Goal: Information Seeking & Learning: Understand process/instructions

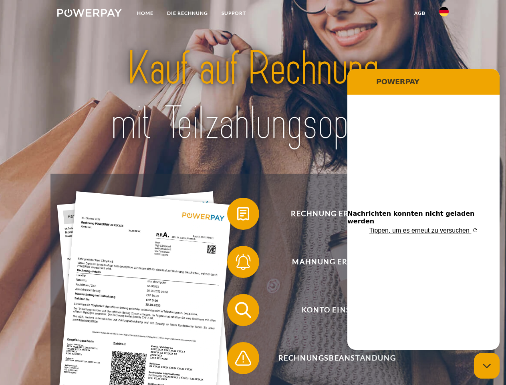
click at [89, 14] on img at bounding box center [89, 13] width 65 height 8
click at [444, 14] on img at bounding box center [444, 12] width 10 height 10
click at [419, 13] on link "agb" at bounding box center [419, 13] width 25 height 14
click at [237, 215] on span at bounding box center [231, 214] width 40 height 40
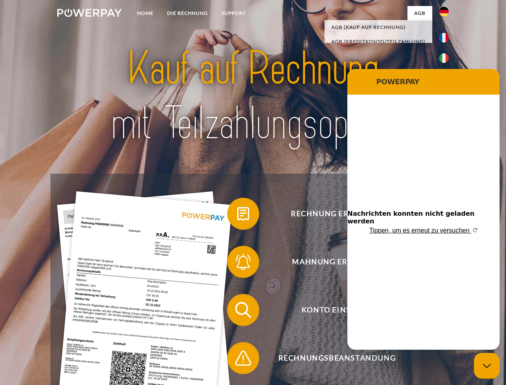
click at [237, 263] on div "Rechnung erhalten? Mahnung erhalten? Konto einsehen" at bounding box center [252, 333] width 405 height 321
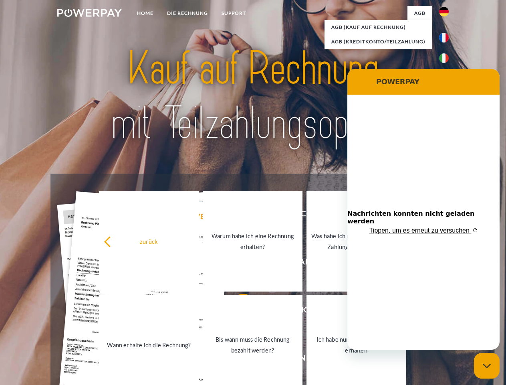
click at [237, 311] on link "Bis wann muss die Rechnung bezahlt werden?" at bounding box center [253, 344] width 100 height 100
click at [237, 359] on link "Bis wann muss die Rechnung bezahlt werden?" at bounding box center [253, 344] width 100 height 100
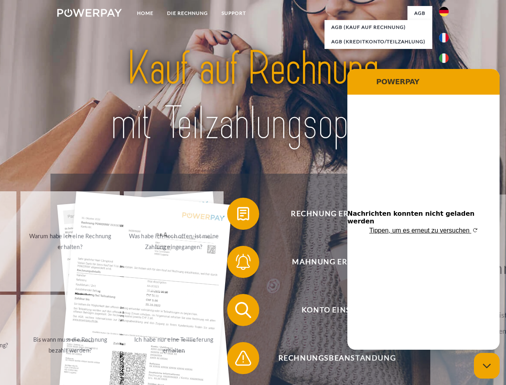
click at [487, 365] on icon "Messaging-Fenster schließen" at bounding box center [487, 365] width 8 height 5
